Goal: Navigation & Orientation: Find specific page/section

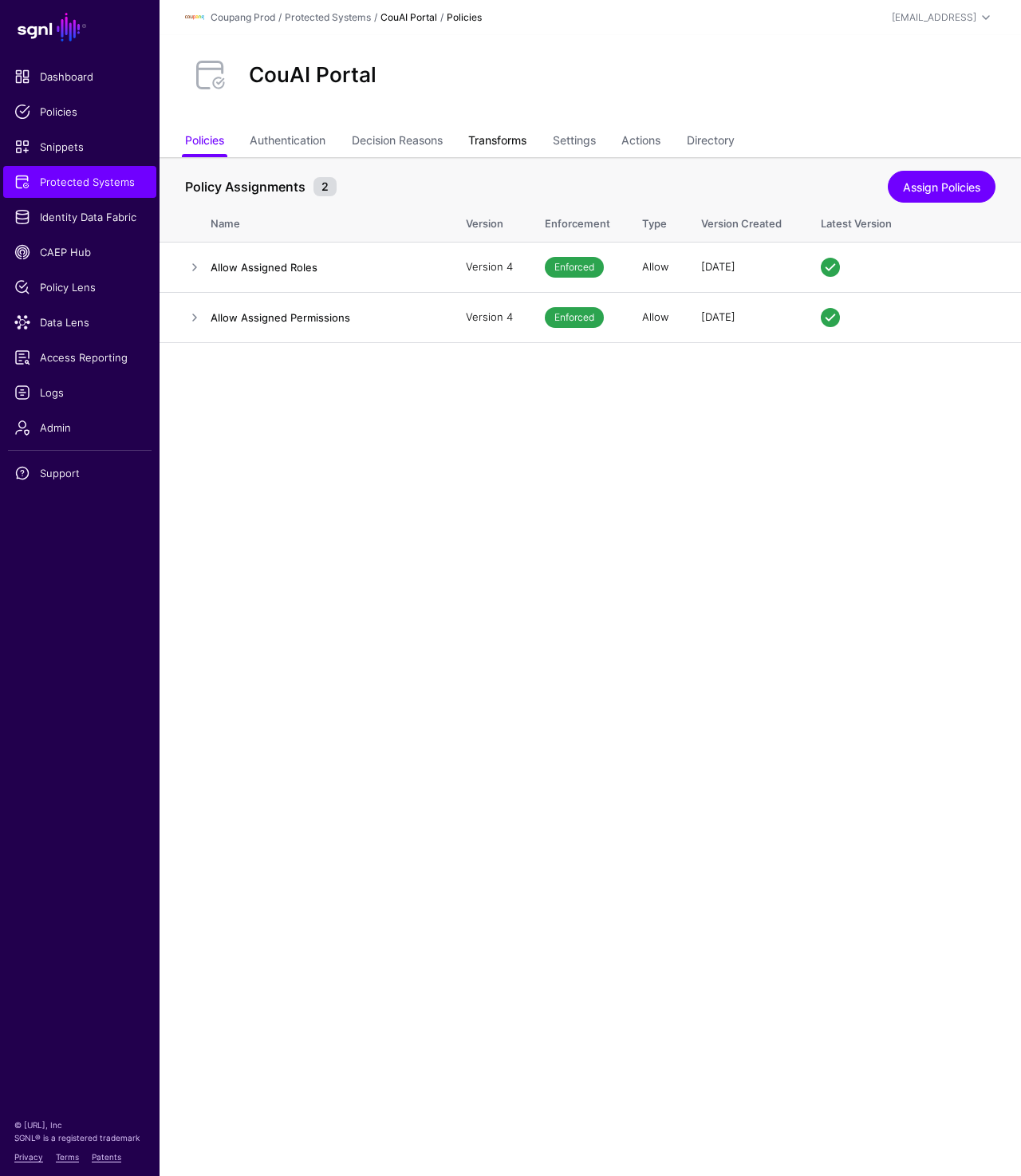
click at [509, 135] on link "Transforms" at bounding box center [497, 142] width 58 height 31
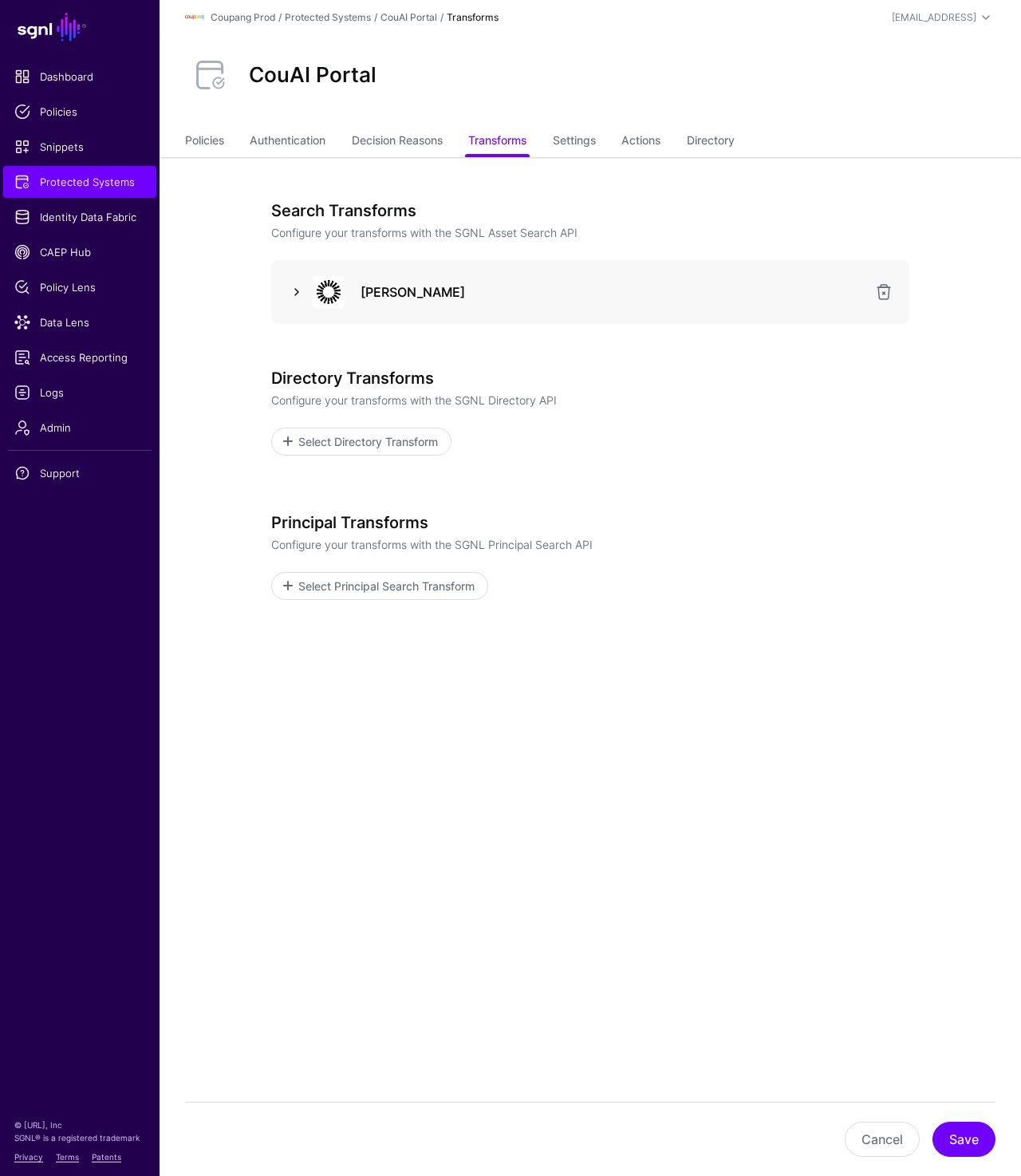
click at [299, 299] on link at bounding box center [296, 292] width 19 height 19
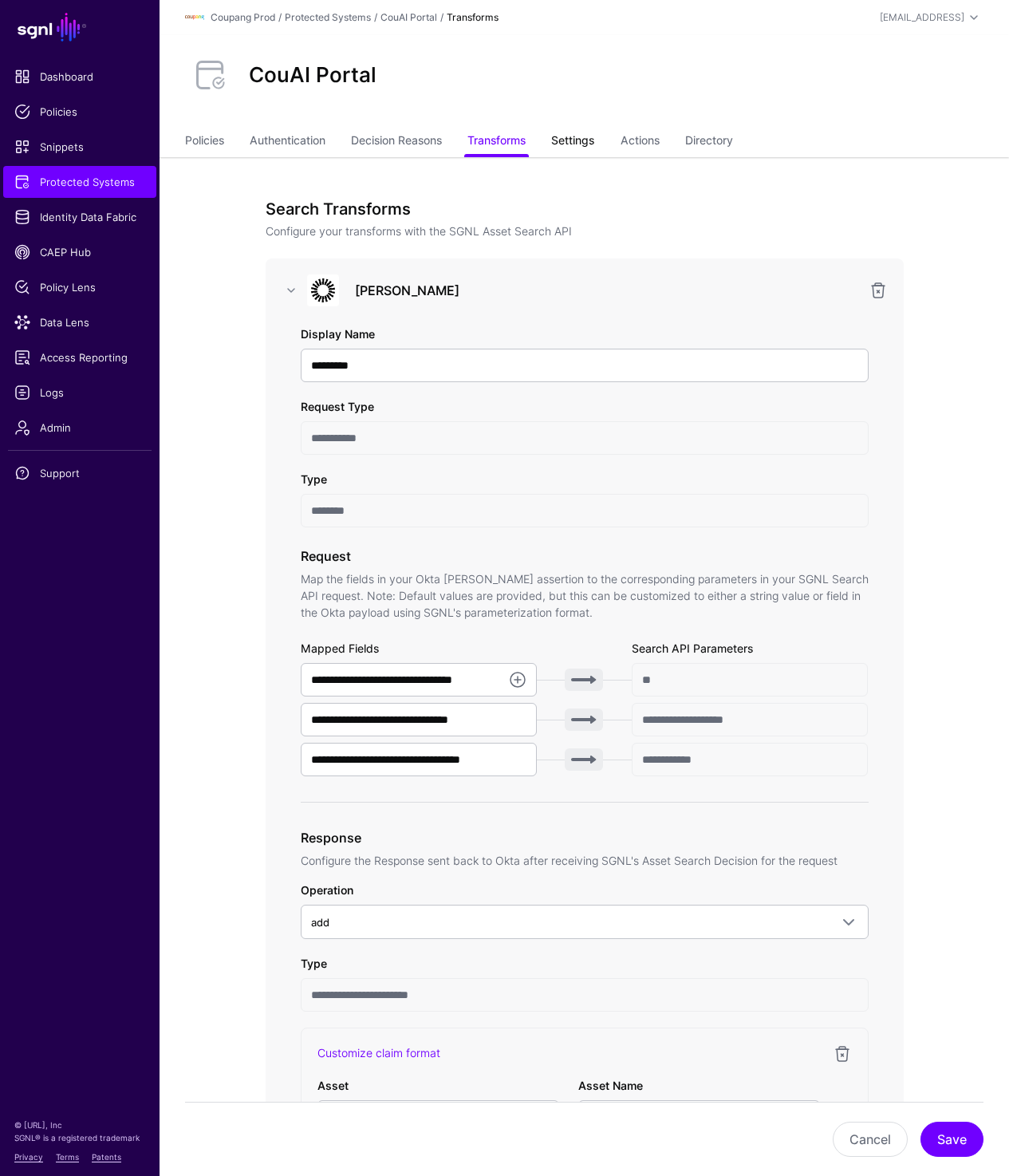
click at [592, 135] on link "Settings" at bounding box center [572, 142] width 43 height 31
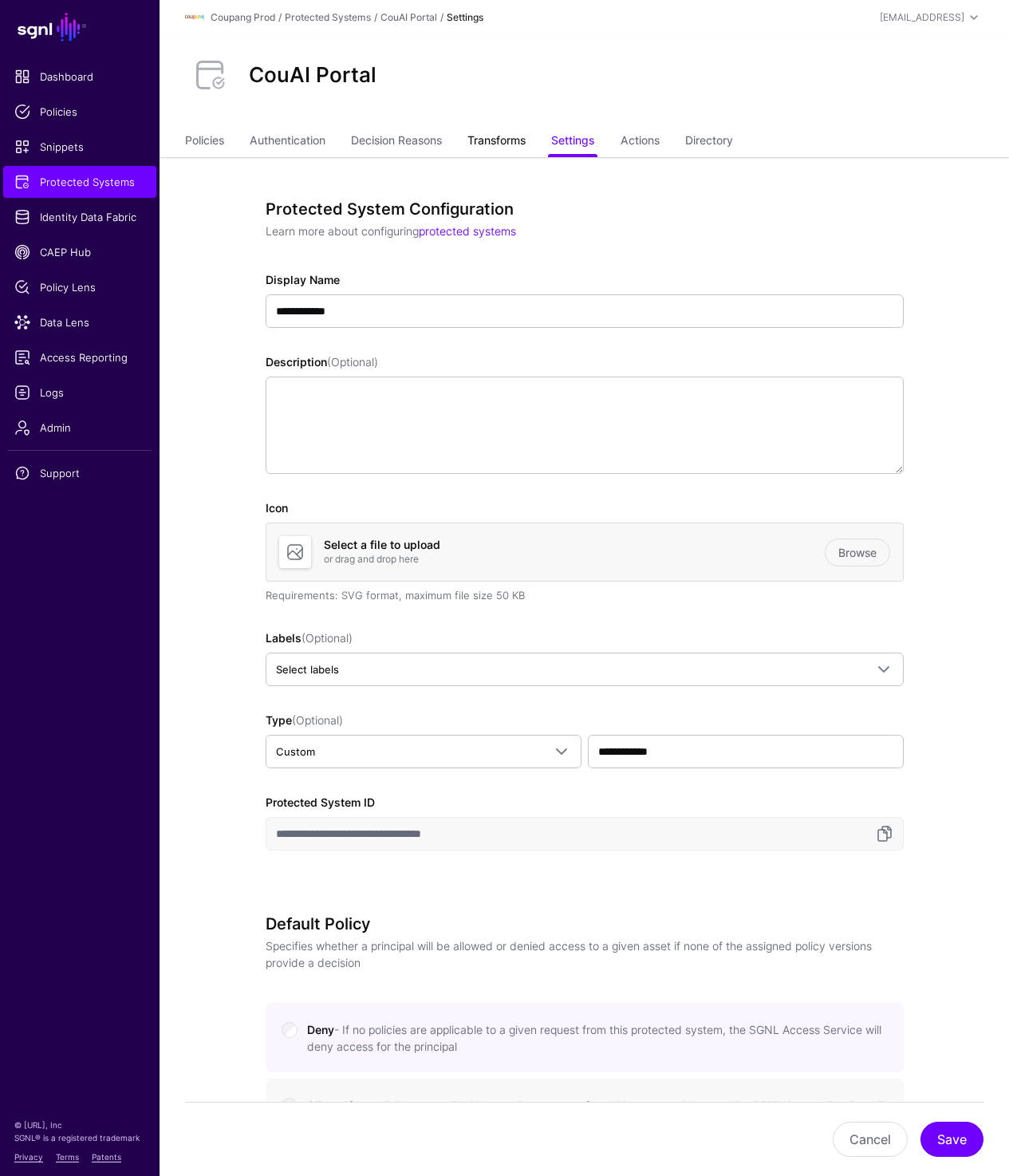
click at [499, 139] on link "Transforms" at bounding box center [496, 142] width 58 height 31
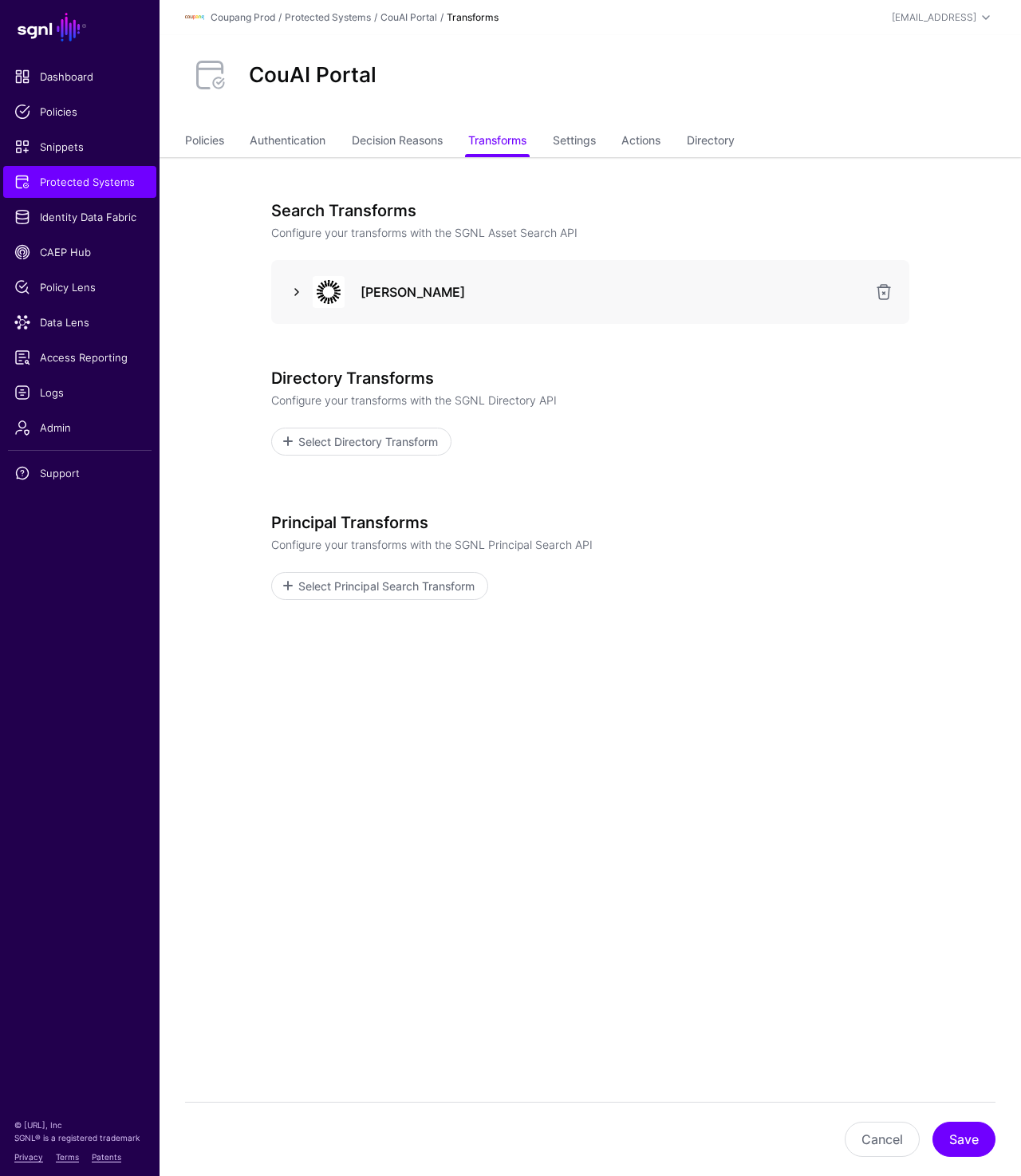
click at [299, 295] on link at bounding box center [296, 292] width 19 height 19
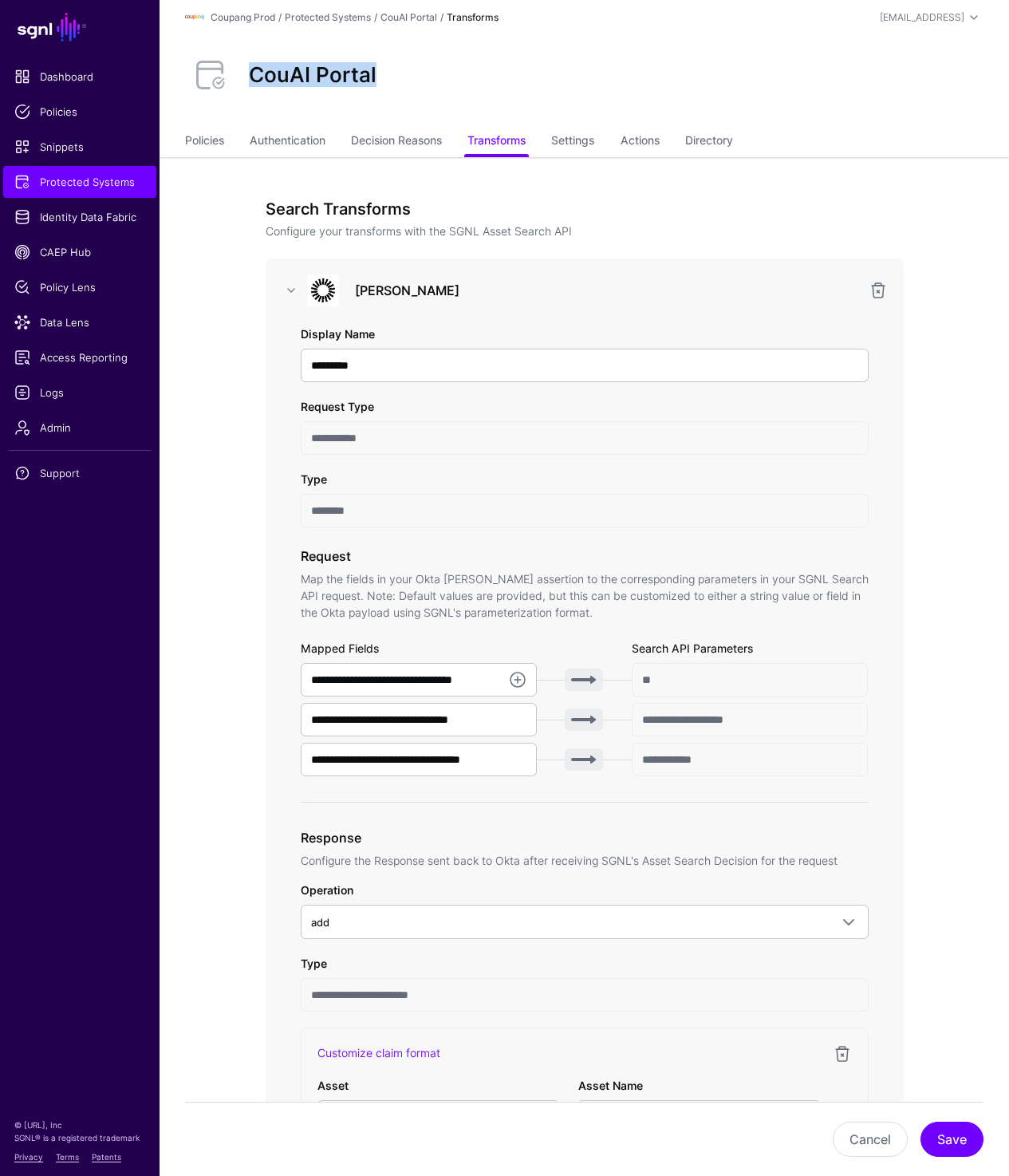
drag, startPoint x: 245, startPoint y: 69, endPoint x: 428, endPoint y: 69, distance: 183.0
click at [431, 69] on div "CouAI Portal" at bounding box center [584, 75] width 812 height 52
copy h2 "CouAI Portal"
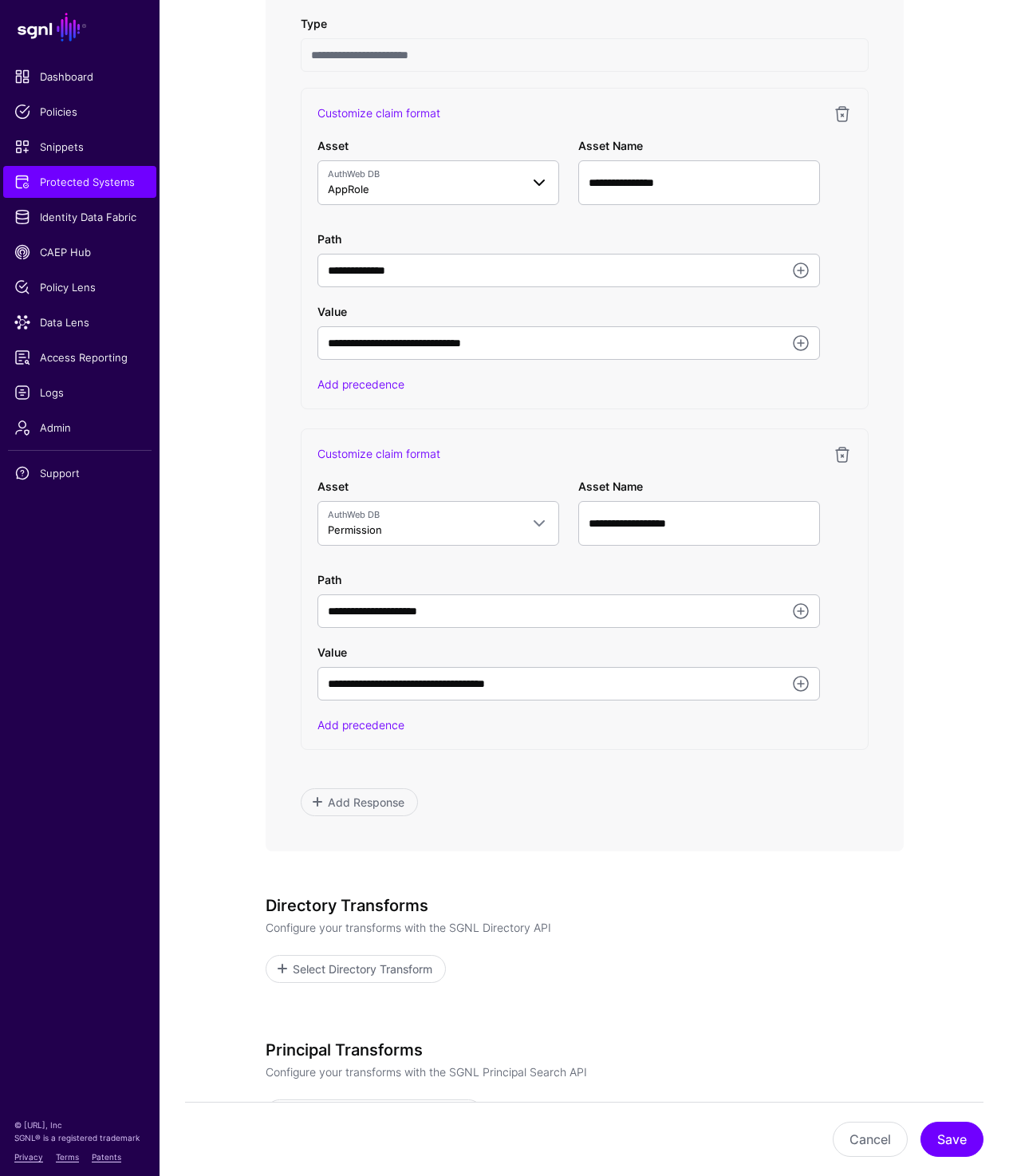
scroll to position [940, 0]
